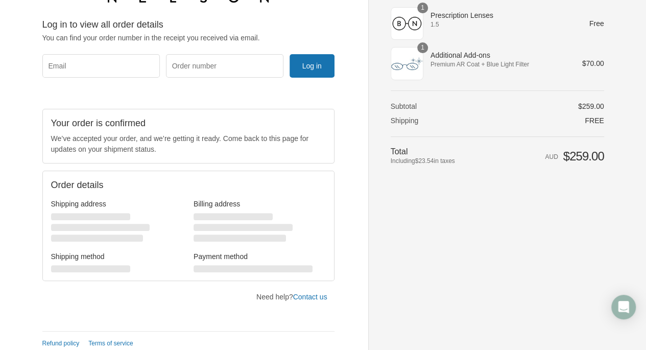
scroll to position [67, 0]
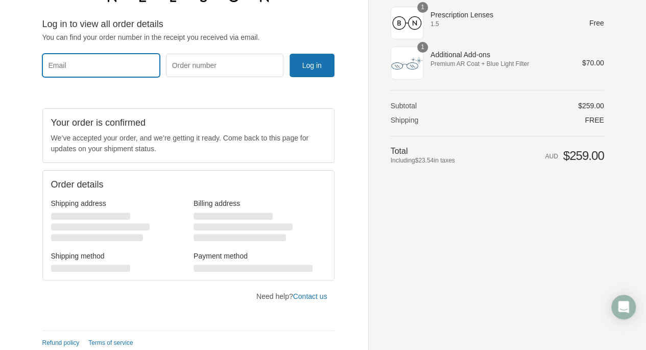
click at [123, 67] on input "Email" at bounding box center [100, 65] width 117 height 23
click at [122, 43] on form "Log in to view all order details You can find your order number in the receipt …" at bounding box center [188, 47] width 292 height 59
click at [119, 75] on input "Email" at bounding box center [100, 65] width 117 height 23
type input "[PERSON_NAME][EMAIL_ADDRESS][PERSON_NAME][DOMAIN_NAME]"
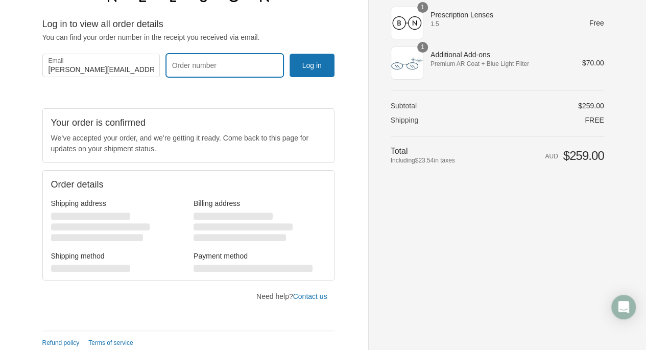
click at [223, 67] on input "Order number" at bounding box center [224, 65] width 117 height 23
paste input "Z299203"
type input "Z299203"
click at [316, 68] on button "Log in" at bounding box center [311, 65] width 45 height 23
